Goal: Information Seeking & Learning: Learn about a topic

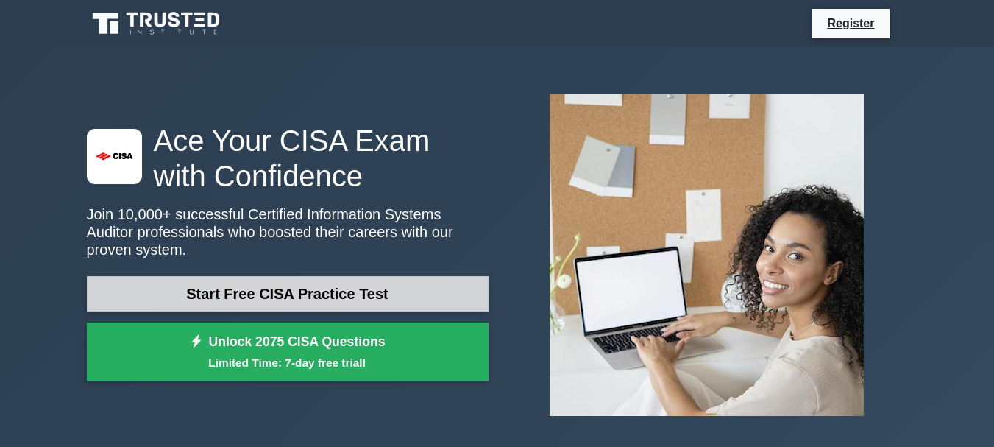
click at [291, 285] on link "Start Free CISA Practice Test" at bounding box center [288, 293] width 402 height 35
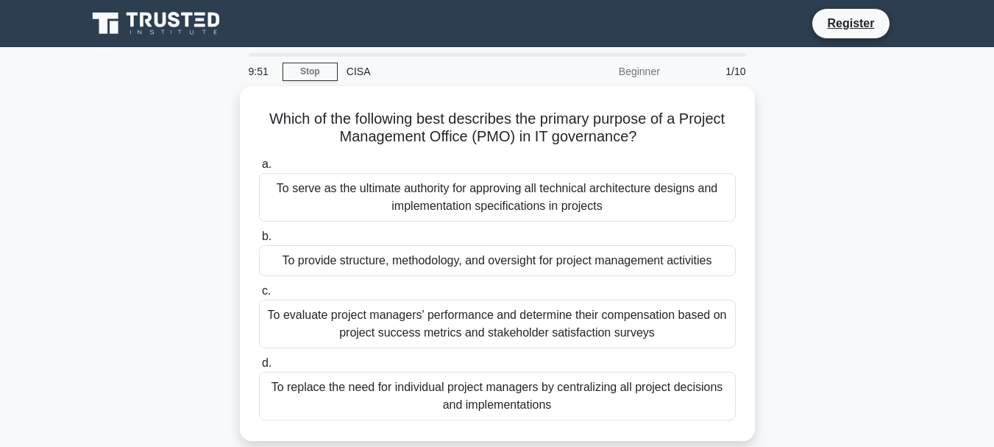
click at [371, 71] on div "CISA" at bounding box center [439, 71] width 202 height 29
click at [354, 79] on div "CISA" at bounding box center [439, 71] width 202 height 29
click at [310, 77] on link "Stop" at bounding box center [309, 72] width 55 height 18
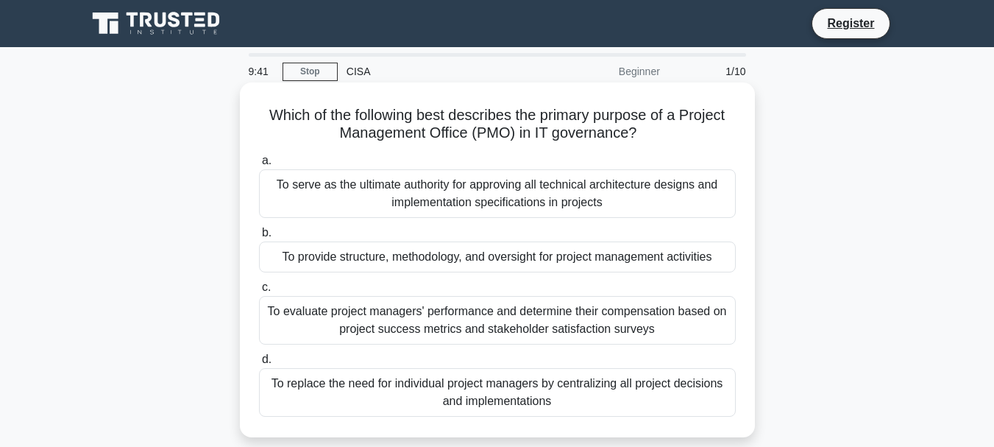
click at [346, 274] on div "a. To serve as the ultimate authority for approving all technical architecture …" at bounding box center [497, 284] width 494 height 271
click at [400, 263] on div "To provide structure, methodology, and oversight for project management activit…" at bounding box center [497, 256] width 477 height 31
click at [259, 238] on input "b. To provide structure, methodology, and oversight for project management acti…" at bounding box center [259, 233] width 0 height 10
